Goal: Task Accomplishment & Management: Use online tool/utility

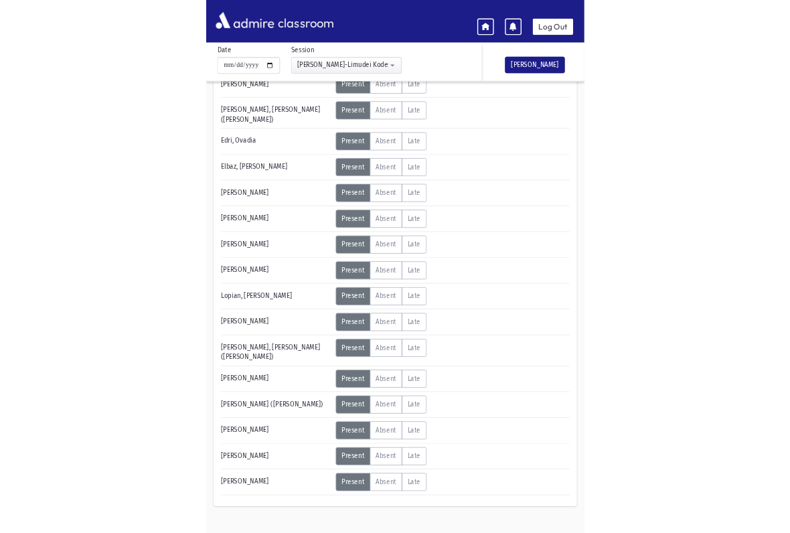
scroll to position [117, 0]
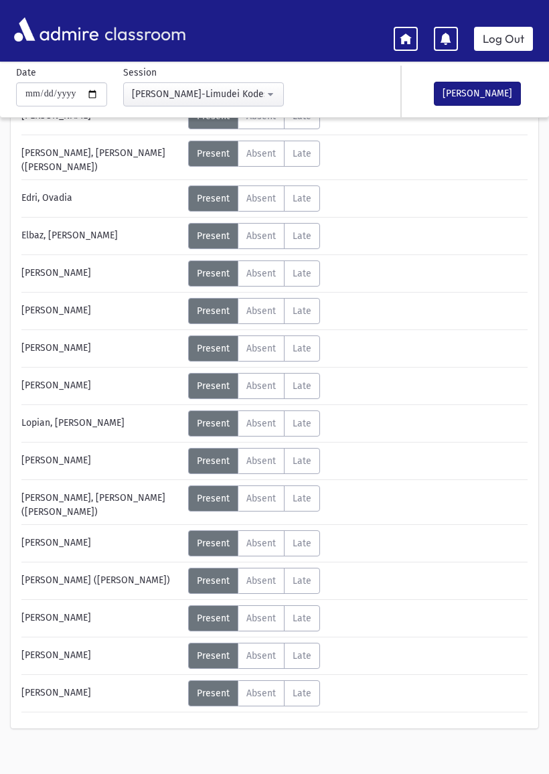
click at [308, 305] on span "Late" at bounding box center [302, 310] width 19 height 11
click at [446, 361] on div "[PERSON_NAME] Status Unexcused Admin: Present P Absent A Late L Status Unexcuse…" at bounding box center [274, 407] width 506 height 609
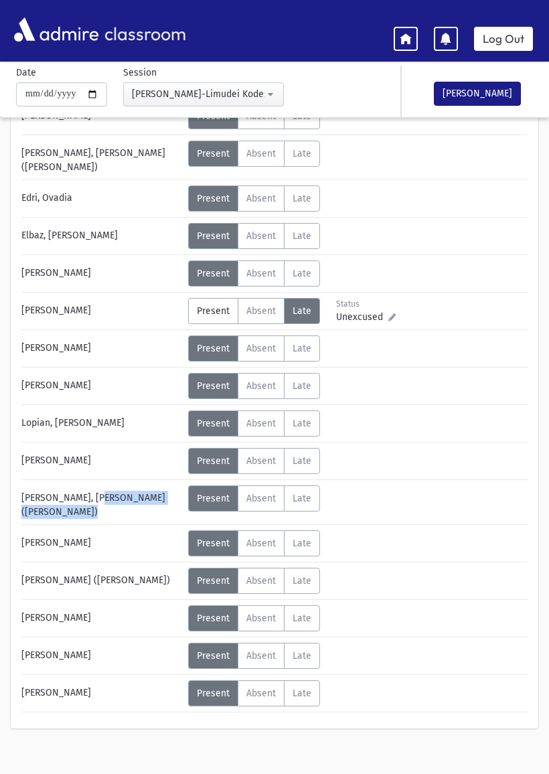
click at [1, 498] on div "Name Attendance [PERSON_NAME] Status Unexcused Admin: Present P Absent" at bounding box center [274, 410] width 549 height 695
click at [257, 613] on span "Absent" at bounding box center [260, 618] width 29 height 11
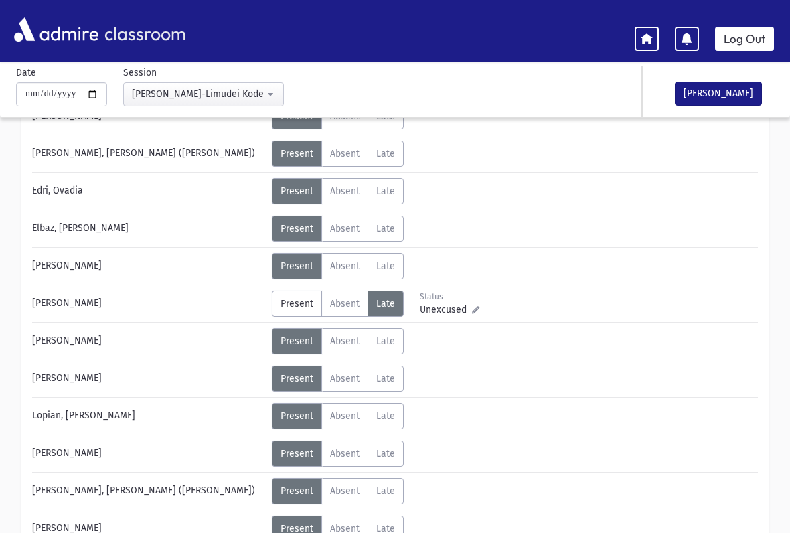
click at [548, 238] on div "Status Unexcused Admin: Present P Absent A L" at bounding box center [513, 229] width 483 height 26
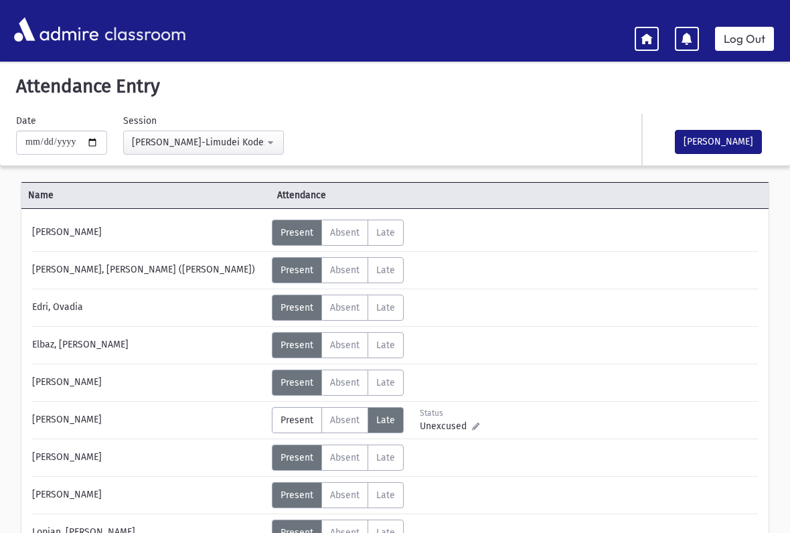
click at [548, 42] on icon at bounding box center [647, 38] width 12 height 12
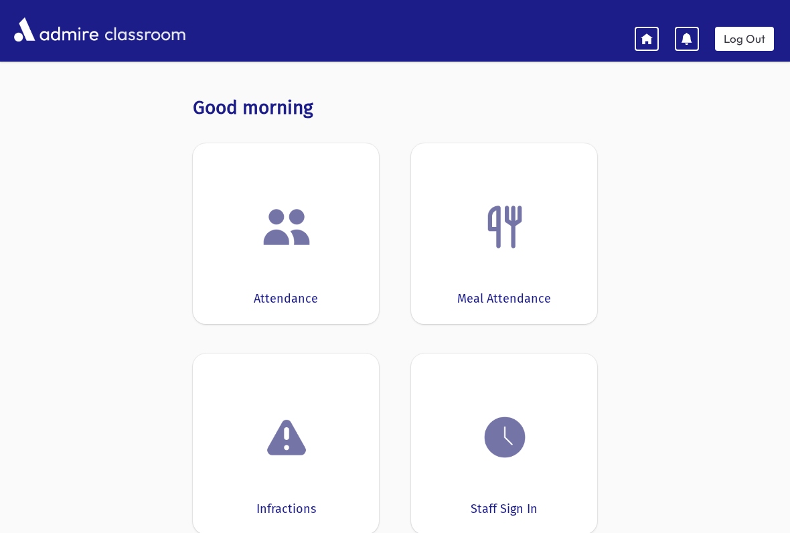
click at [544, 275] on div "Meal Attendance" at bounding box center [504, 233] width 186 height 181
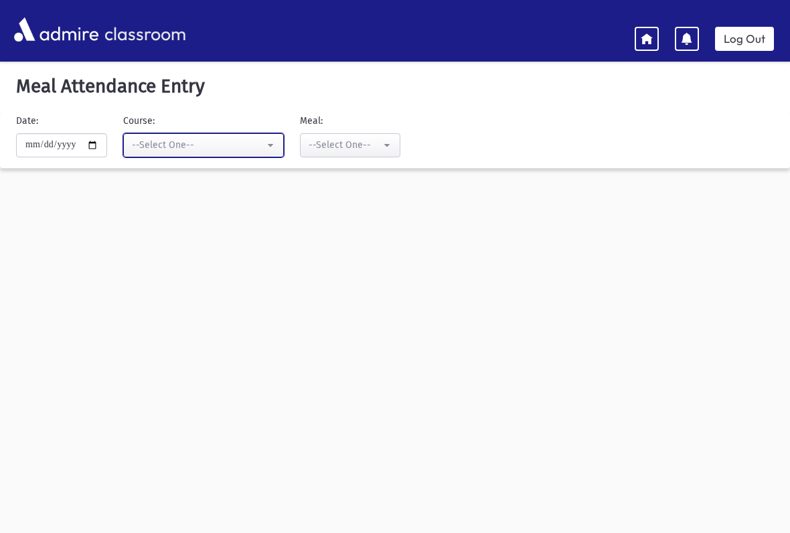
click at [250, 149] on button "--Select One--" at bounding box center [203, 145] width 161 height 24
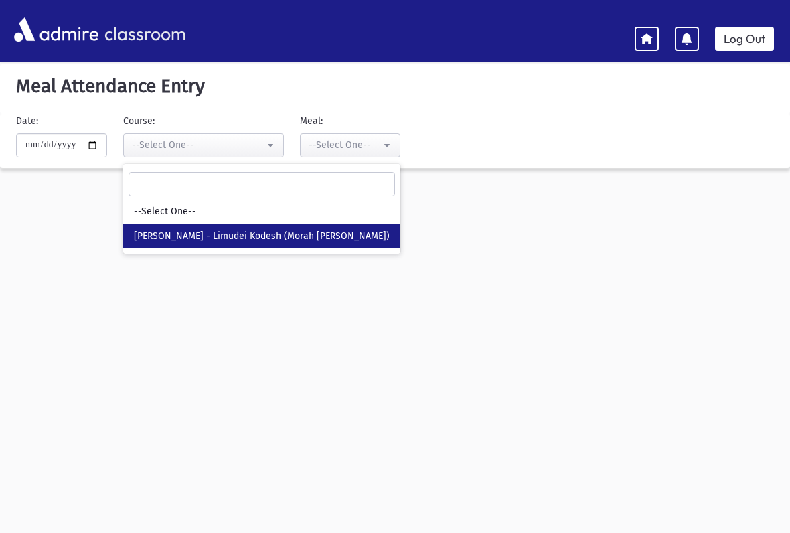
click at [292, 236] on span "[PERSON_NAME] - Limudei Kodesh (Morah [PERSON_NAME])" at bounding box center [262, 236] width 256 height 13
select select "***"
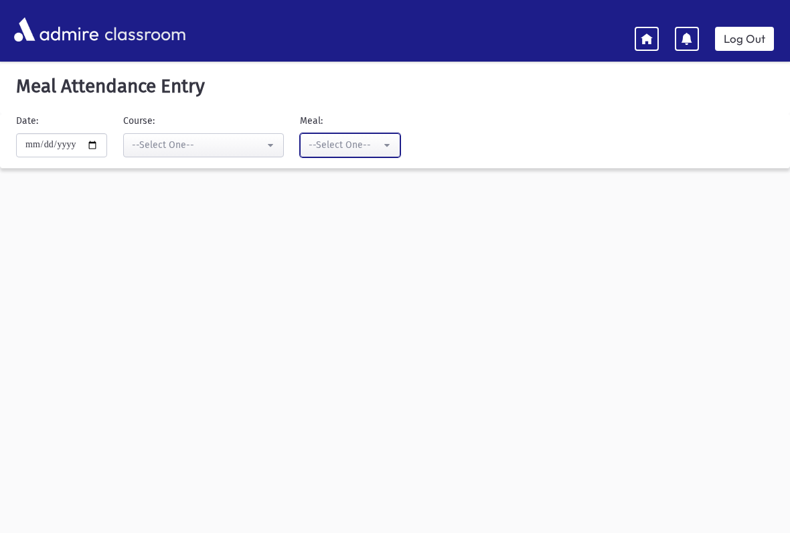
click at [346, 143] on div "--Select One--" at bounding box center [345, 145] width 72 height 14
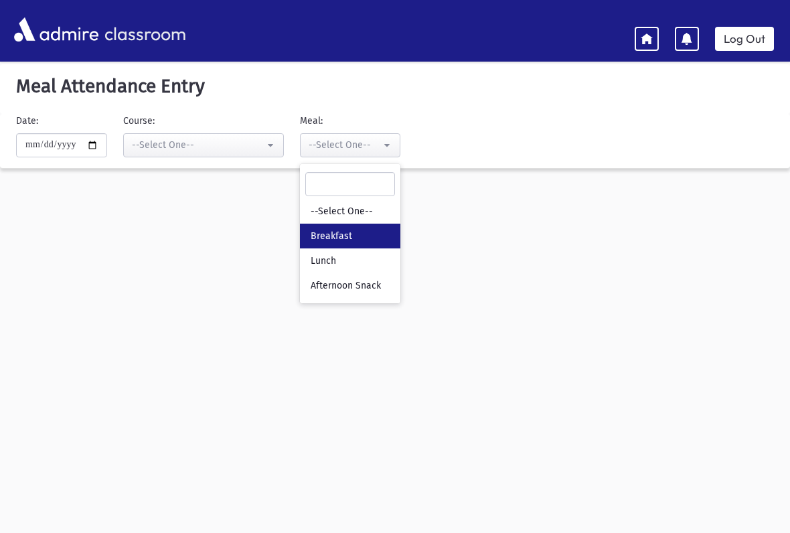
click at [338, 237] on link "Breakfast" at bounding box center [350, 236] width 100 height 25
select select "*"
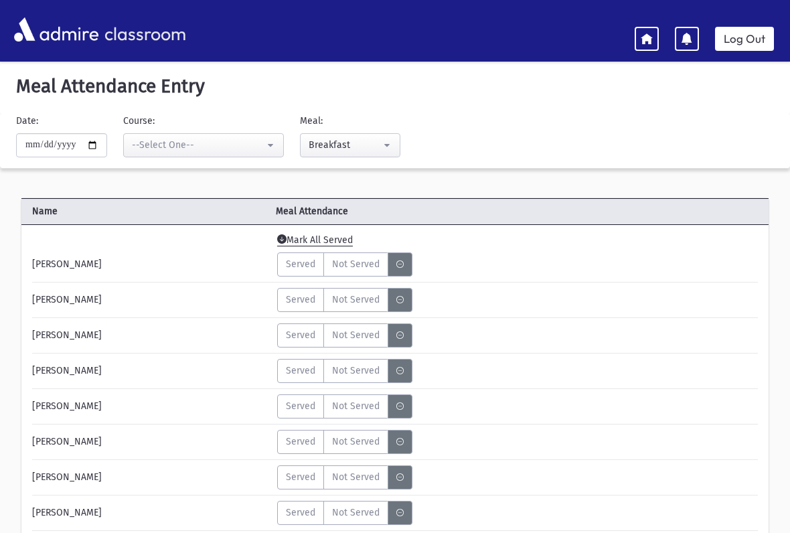
click at [332, 244] on span "Mark All Served" at bounding box center [315, 240] width 76 height 12
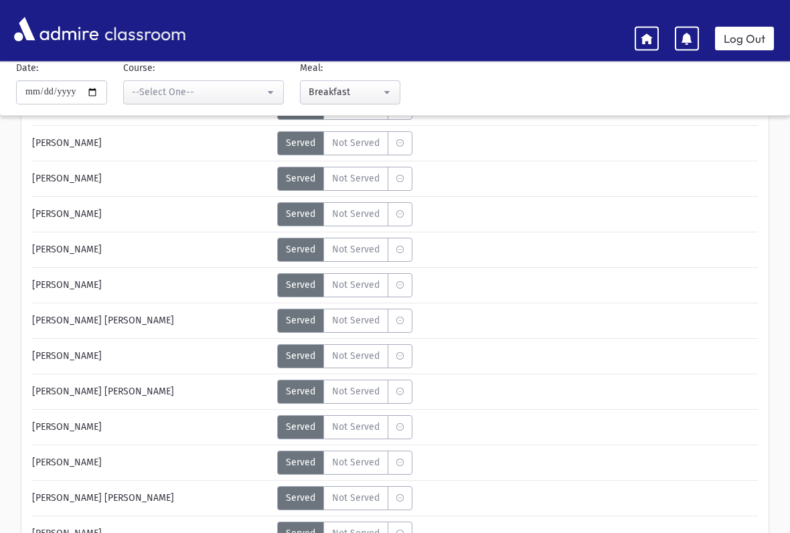
scroll to position [228, 0]
click at [366, 218] on span "Not Served" at bounding box center [356, 214] width 48 height 14
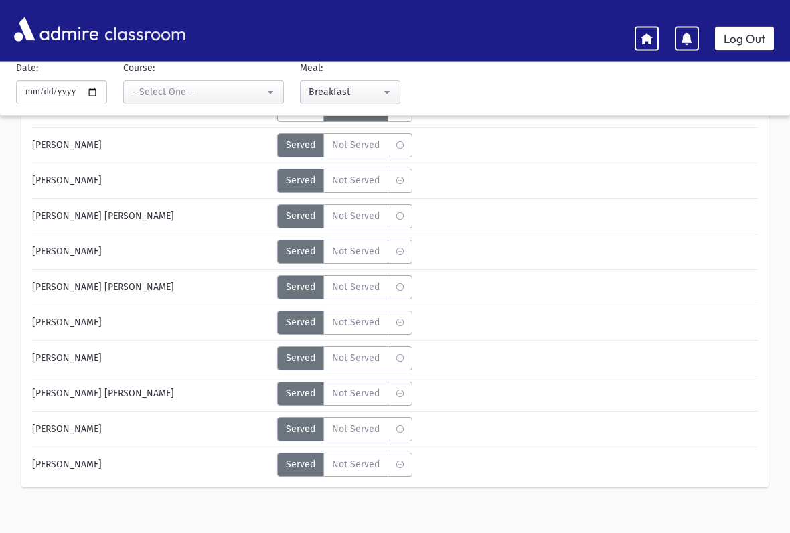
scroll to position [332, 0]
click at [364, 327] on span "Not Served" at bounding box center [356, 322] width 48 height 14
click at [364, 394] on span "Not Served" at bounding box center [356, 393] width 48 height 14
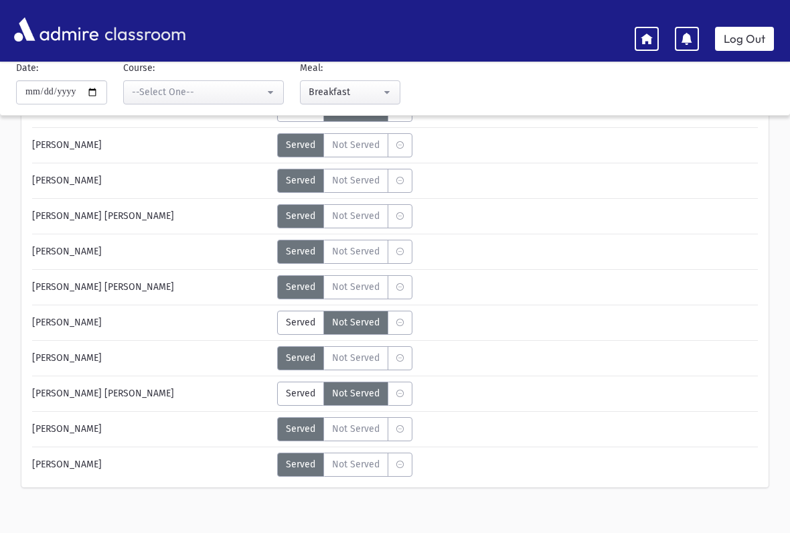
click at [371, 466] on span "Not Served" at bounding box center [356, 464] width 48 height 14
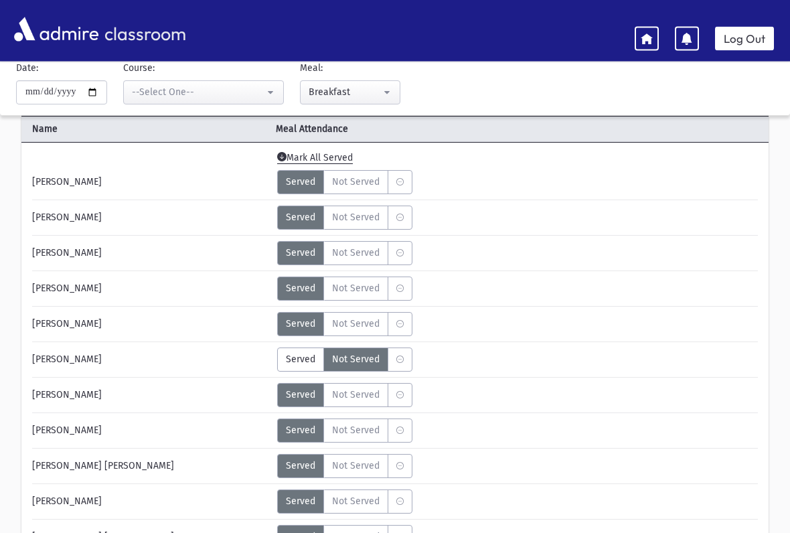
scroll to position [0, 0]
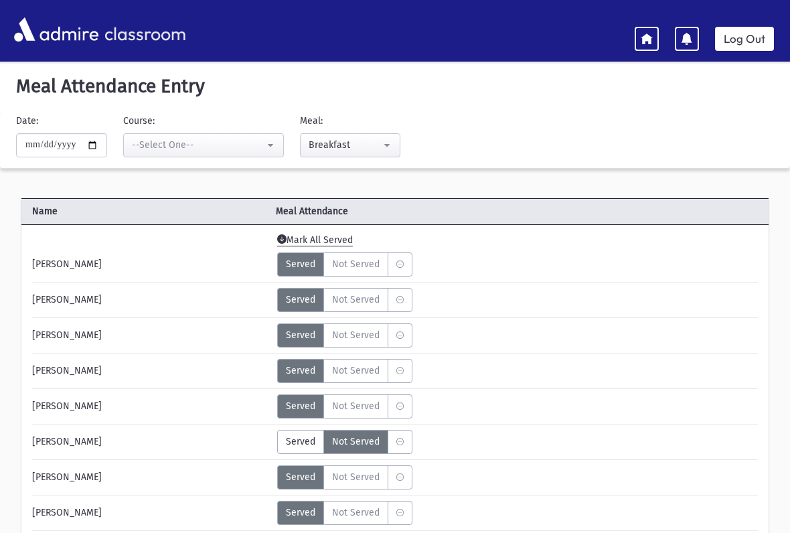
click at [548, 42] on icon at bounding box center [647, 38] width 12 height 12
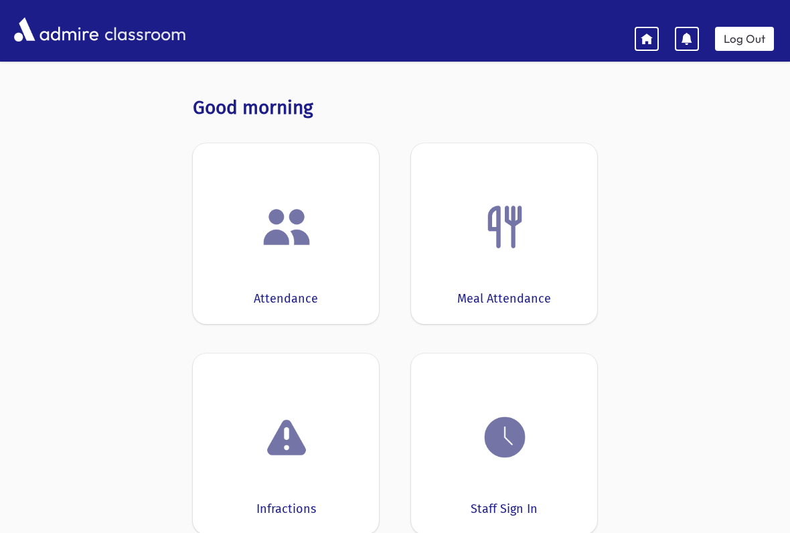
click at [331, 274] on div "Attendance" at bounding box center [286, 233] width 186 height 181
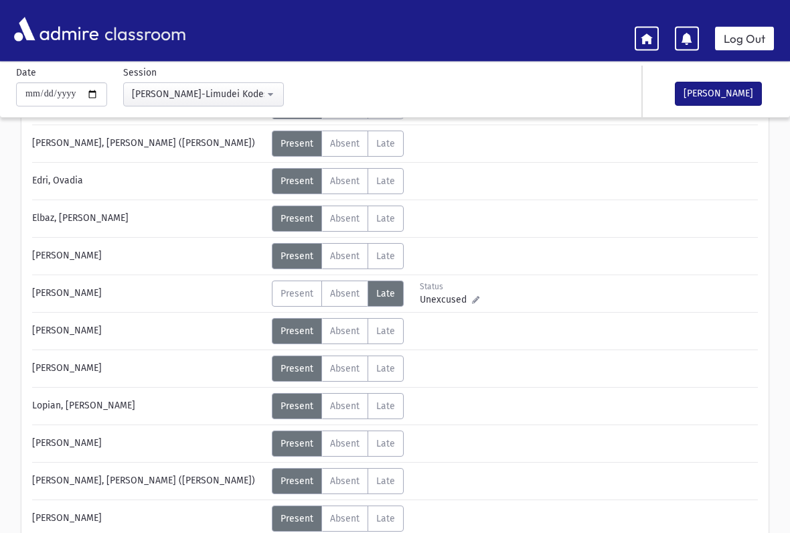
scroll to position [137, 0]
